Goal: Obtain resource: Download file/media

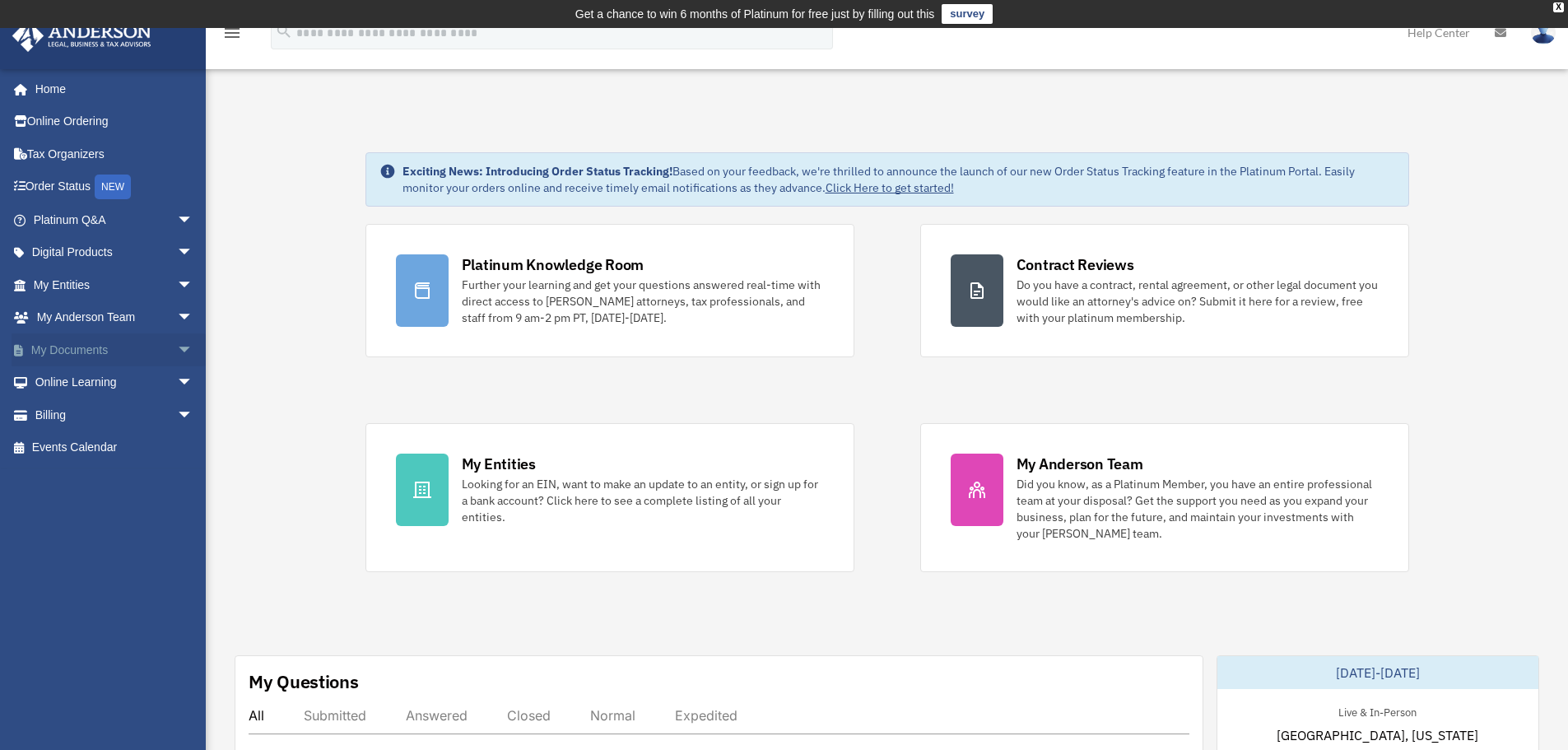
click at [137, 346] on link "My Documents arrow_drop_down" at bounding box center [114, 350] width 207 height 33
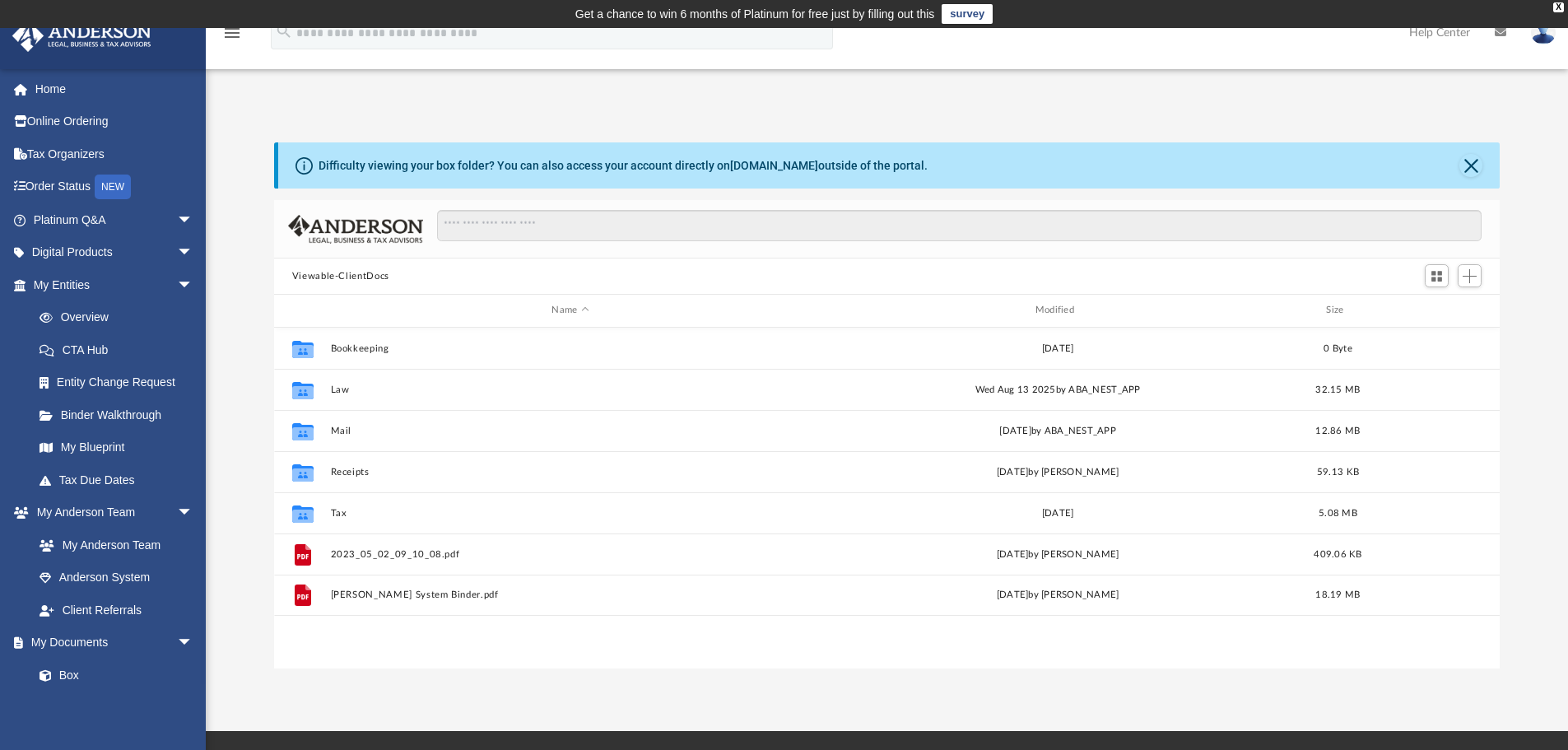
scroll to position [363, 1213]
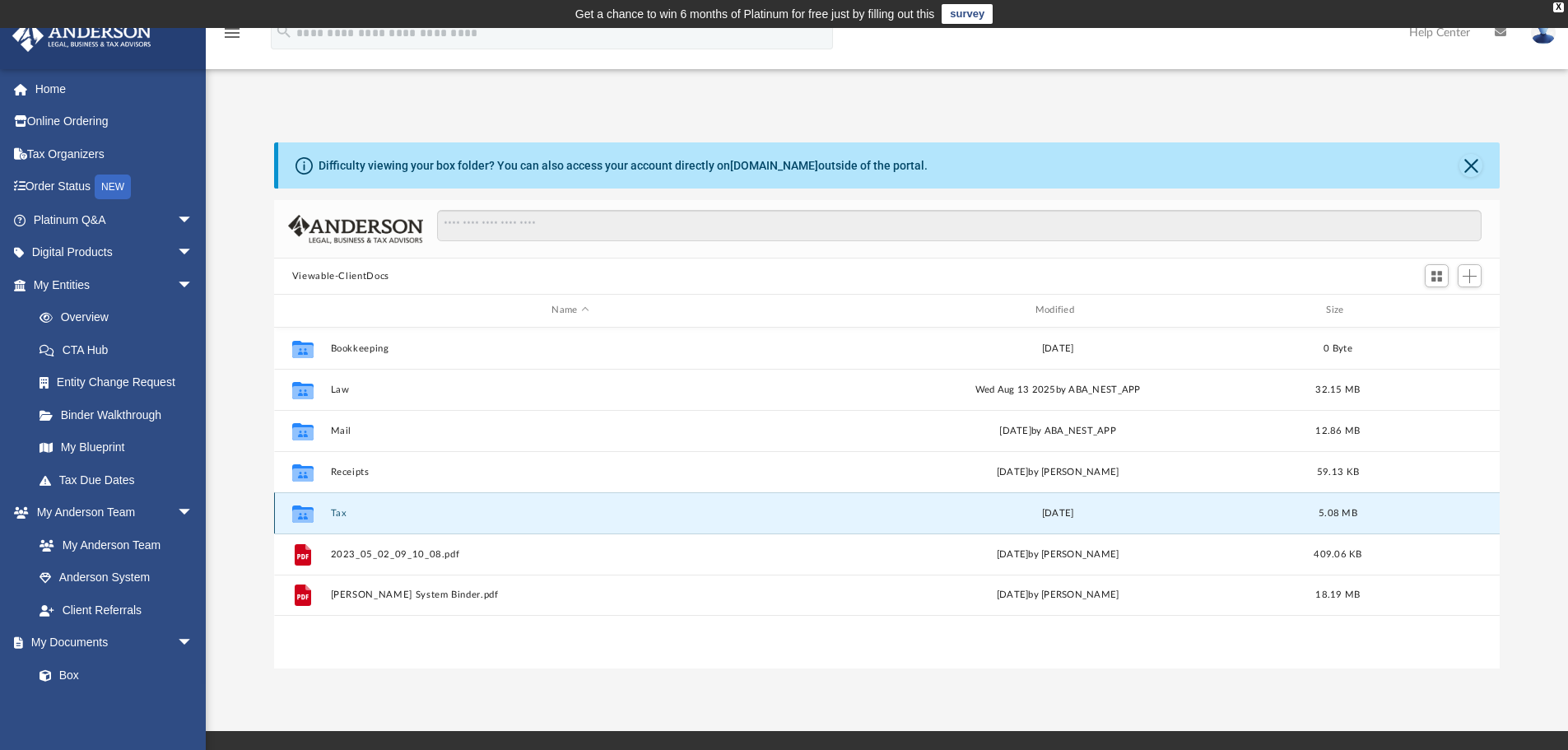
click at [337, 511] on button "Tax" at bounding box center [571, 513] width 480 height 10
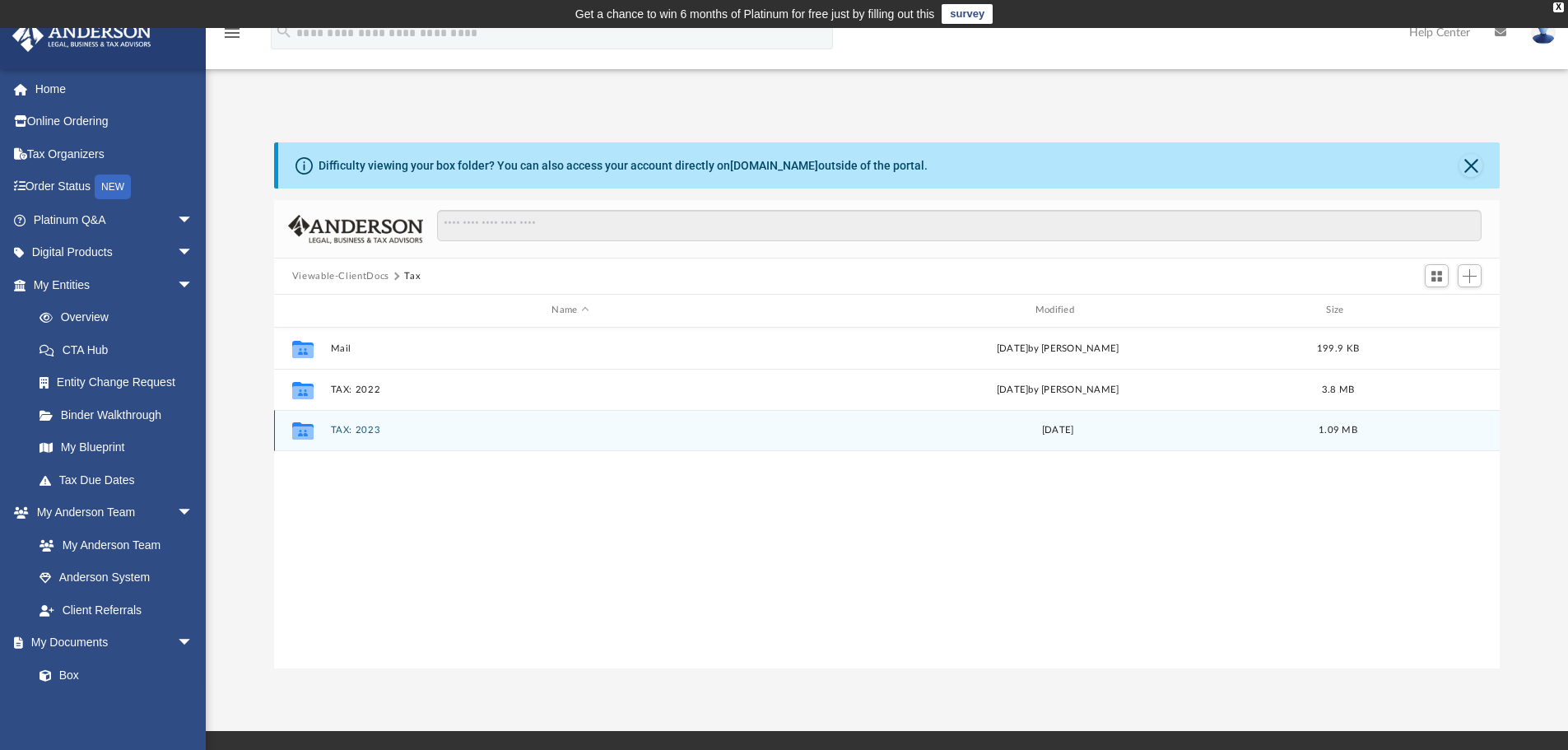
click at [355, 430] on button "TAX: 2023" at bounding box center [571, 431] width 480 height 10
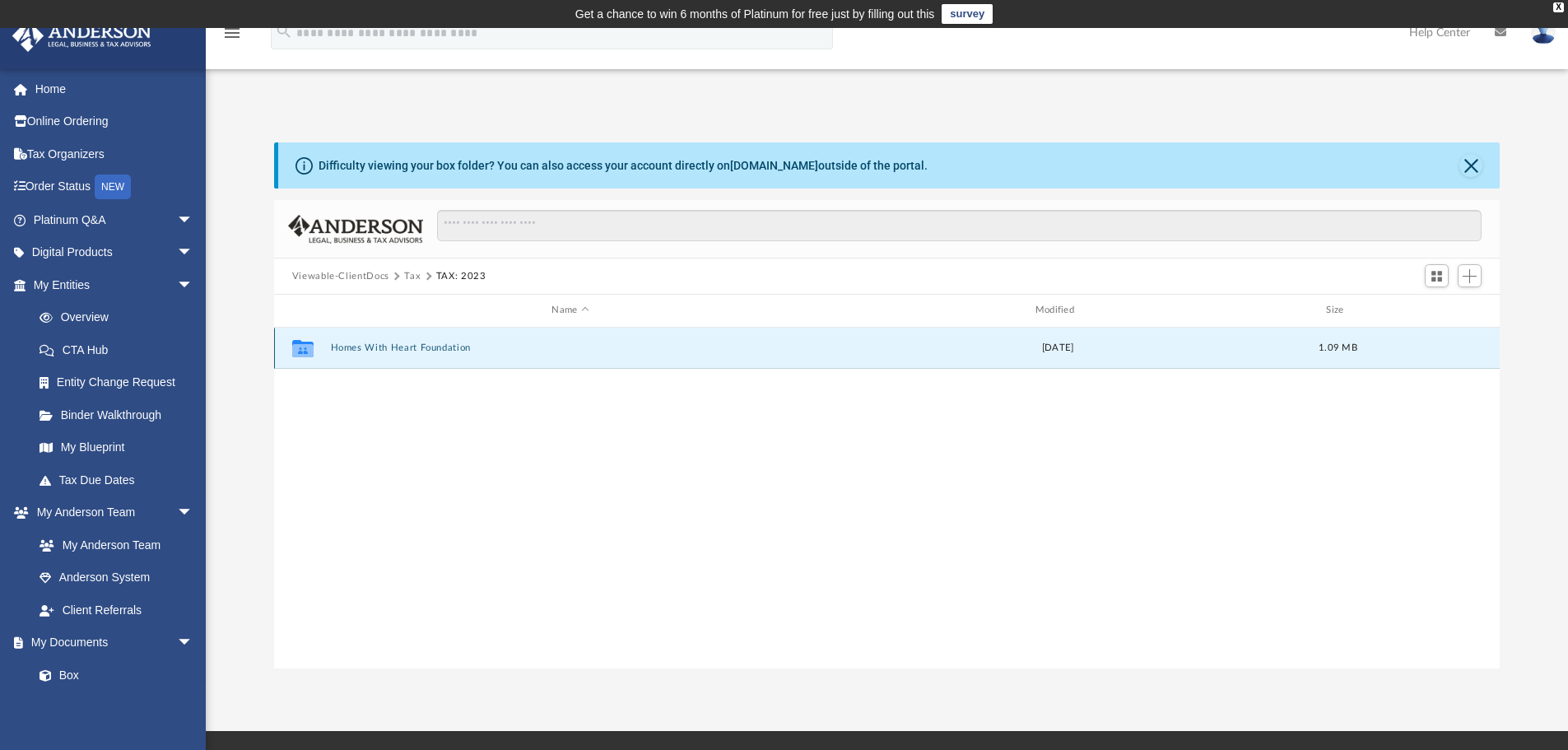
click at [414, 346] on button "Homes With Heart Foundation" at bounding box center [571, 348] width 480 height 10
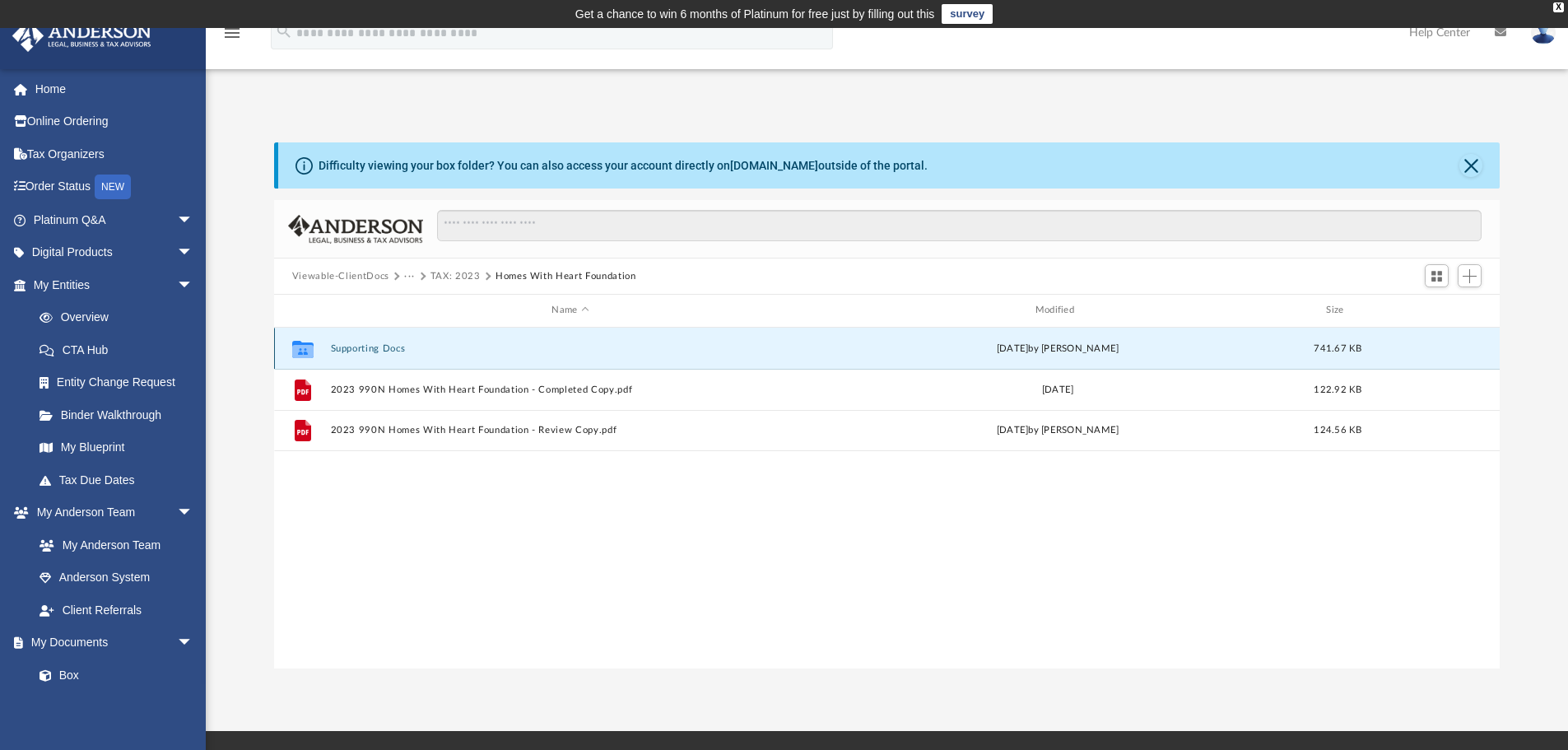
click at [378, 349] on button "Supporting Docs" at bounding box center [571, 349] width 480 height 10
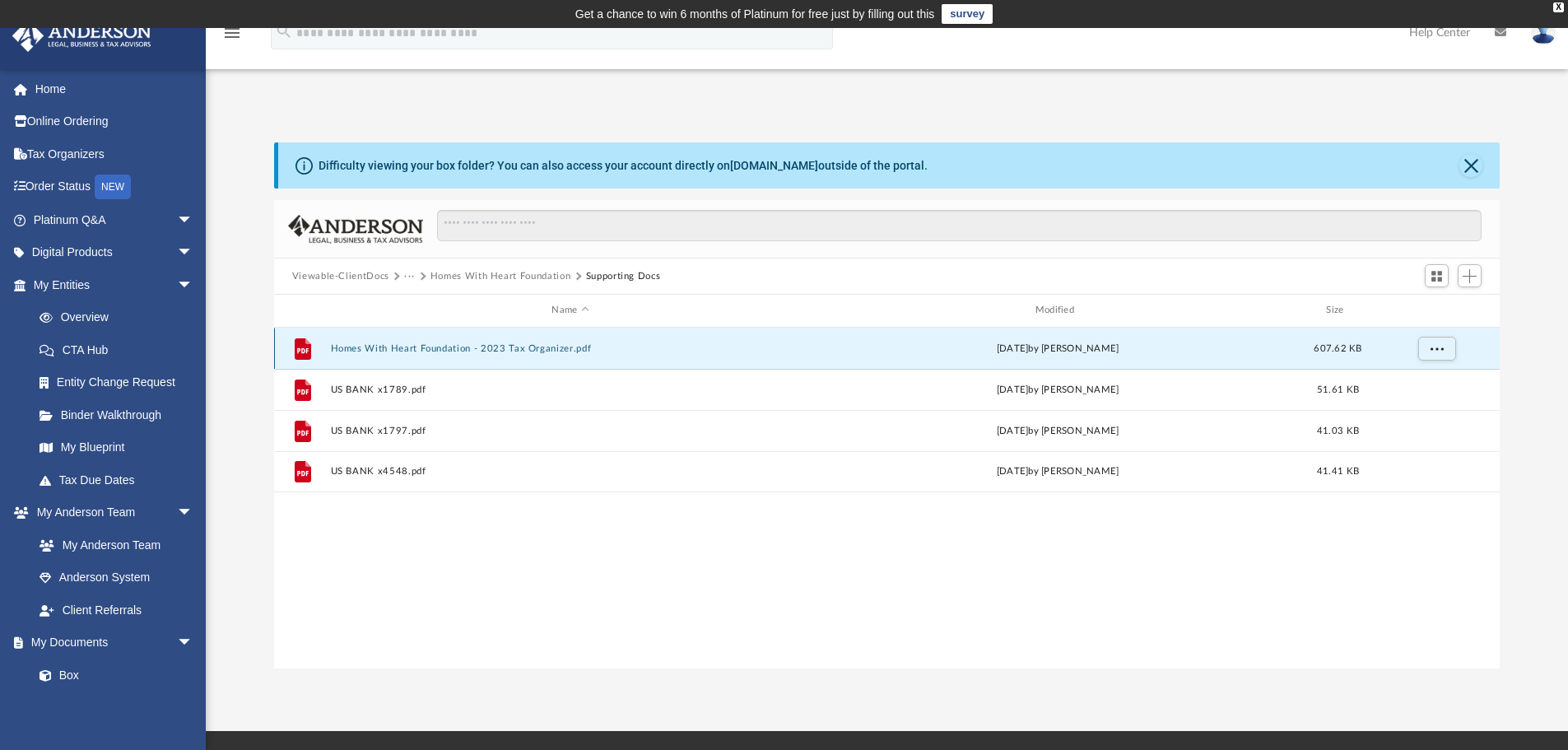
click at [440, 344] on button "Homes With Heart Foundation - 2023 Tax Organizer.pdf" at bounding box center [571, 349] width 480 height 10
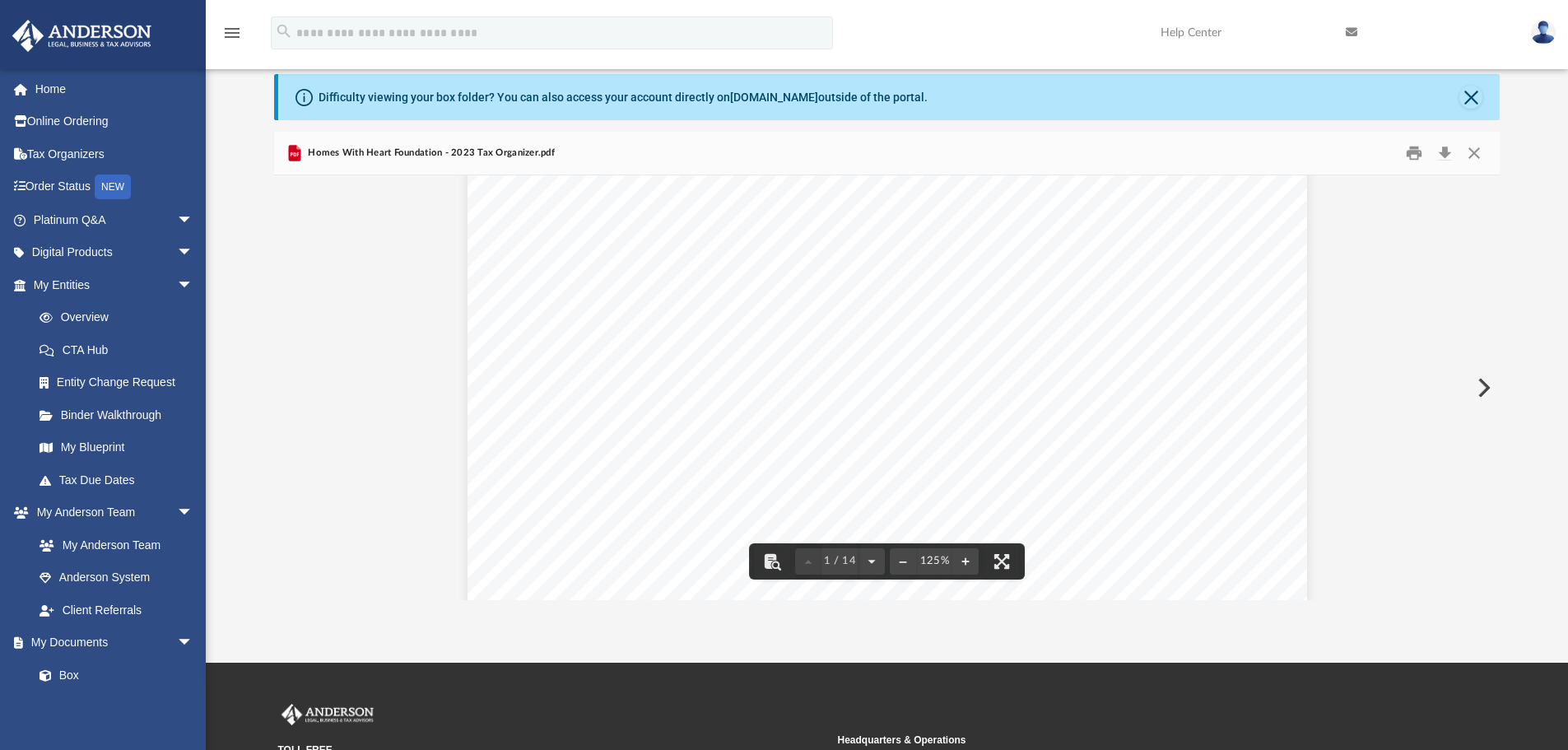
scroll to position [491, 0]
